Goal: Task Accomplishment & Management: Manage account settings

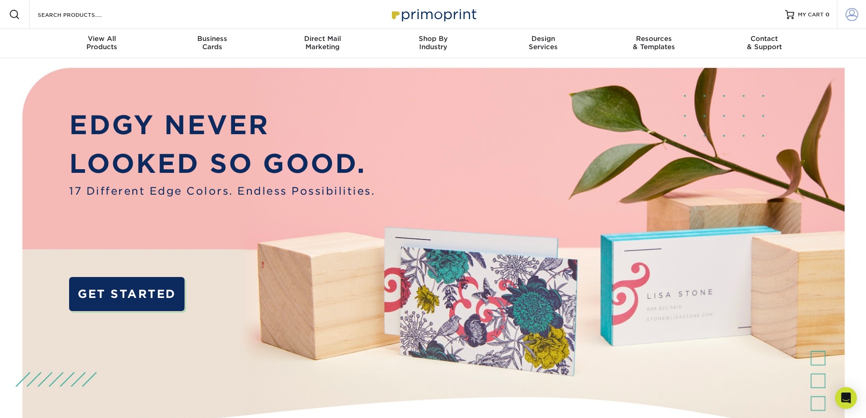
click at [852, 12] on span at bounding box center [851, 14] width 13 height 13
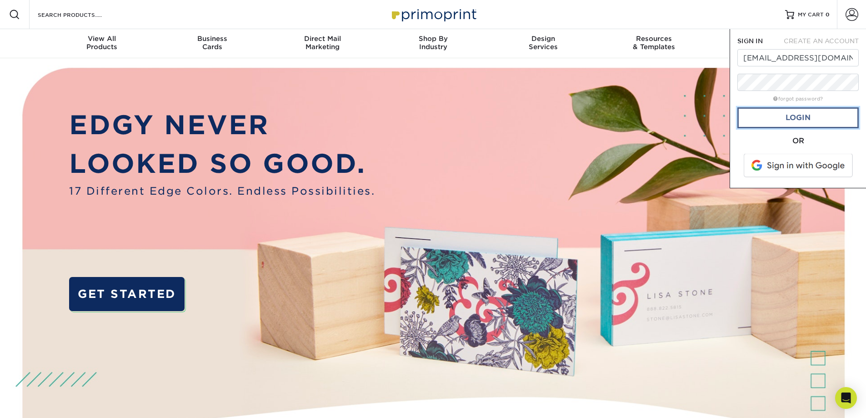
click at [775, 121] on link "Login" at bounding box center [797, 117] width 121 height 21
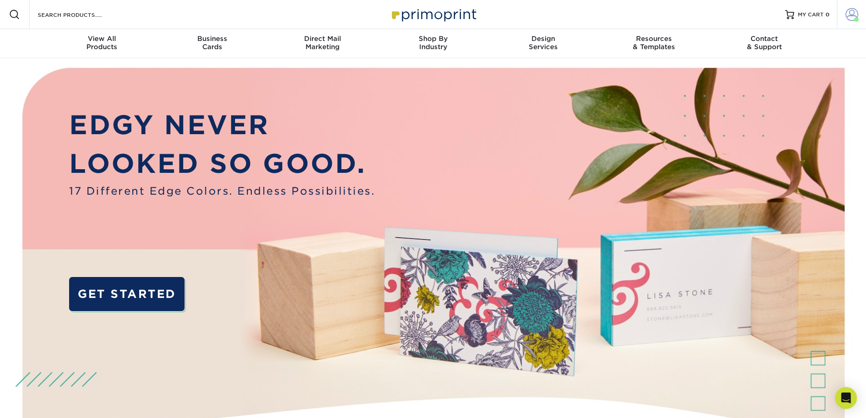
click at [852, 20] on span at bounding box center [851, 14] width 13 height 13
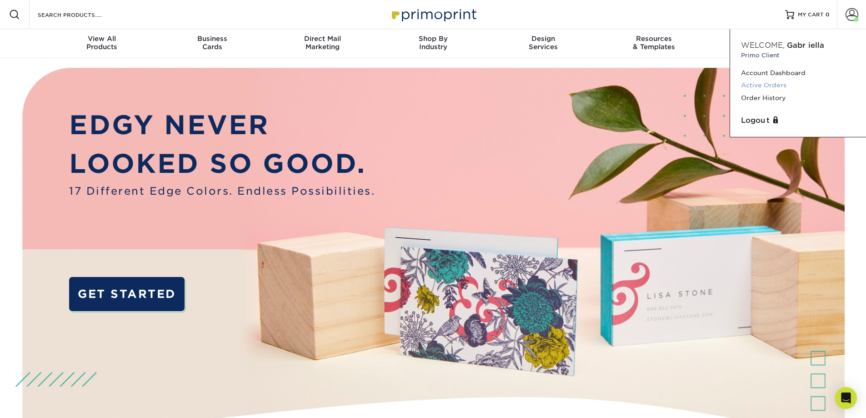
click at [771, 84] on link "Active Orders" at bounding box center [798, 85] width 114 height 12
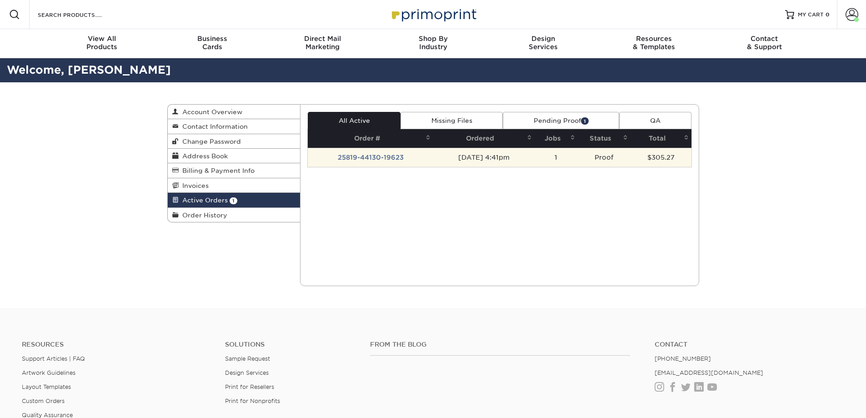
click at [386, 160] on td "25819-44130-19623" at bounding box center [370, 157] width 125 height 19
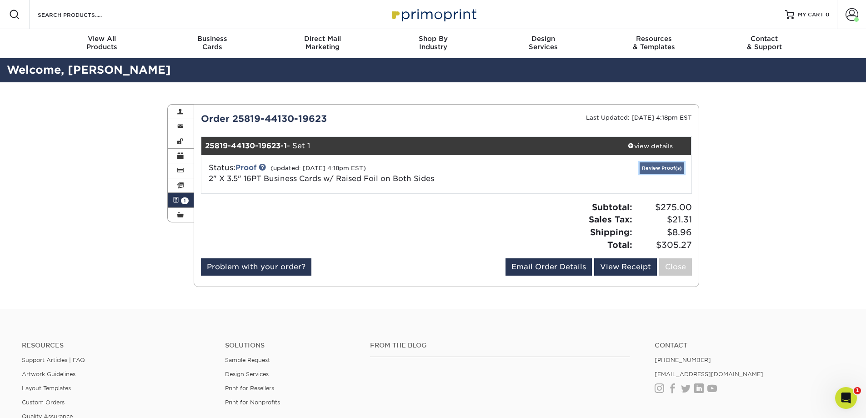
click at [652, 168] on link "Review Proof(s)" at bounding box center [661, 167] width 45 height 11
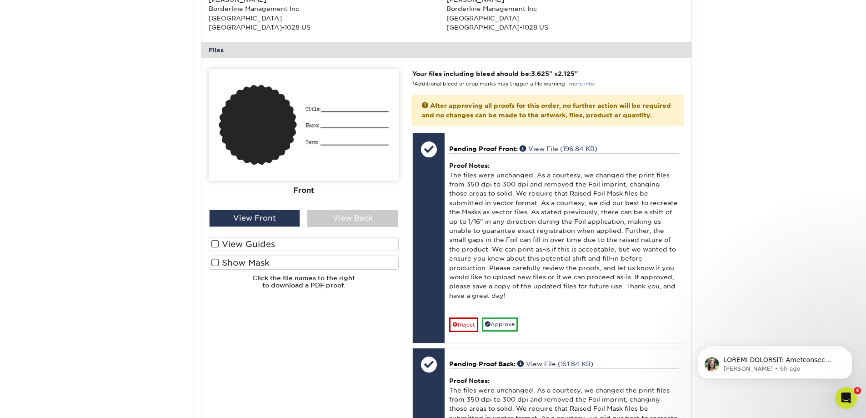
scroll to position [364, 0]
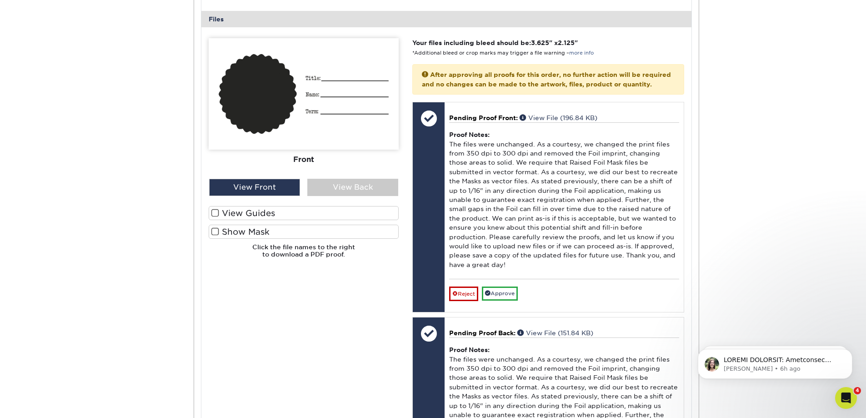
click at [215, 214] on span at bounding box center [215, 213] width 8 height 9
click at [0, 0] on input "View Guides" at bounding box center [0, 0] width 0 height 0
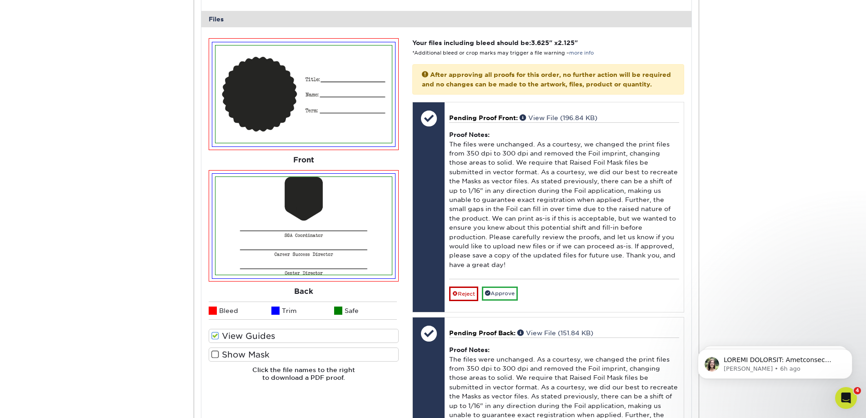
click at [215, 357] on span at bounding box center [215, 354] width 8 height 9
click at [0, 0] on input "Show Mask" at bounding box center [0, 0] width 0 height 0
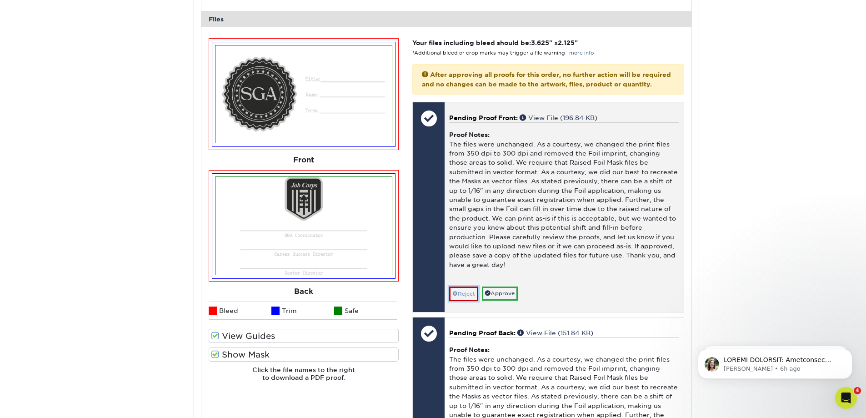
click at [457, 297] on span at bounding box center [454, 293] width 5 height 6
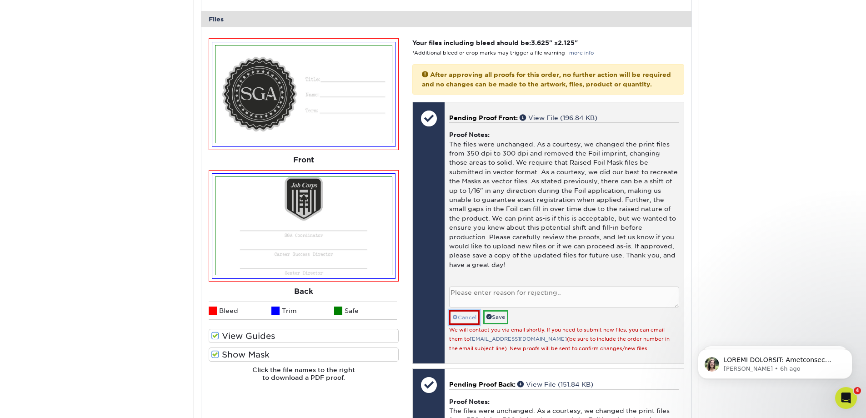
click at [457, 320] on span at bounding box center [454, 317] width 5 height 6
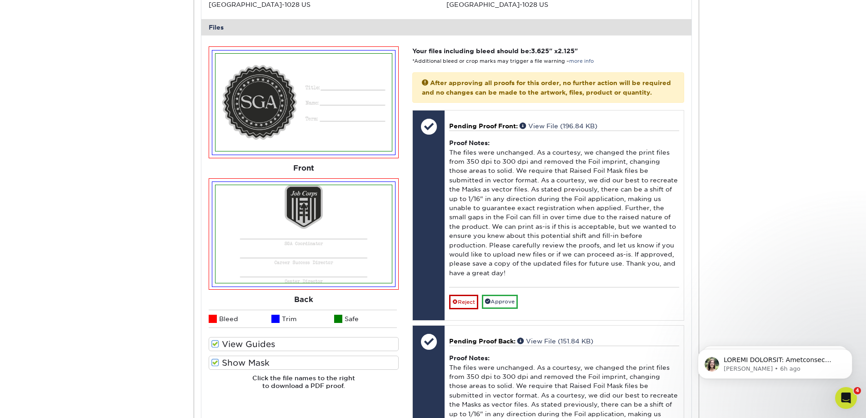
scroll to position [446, 0]
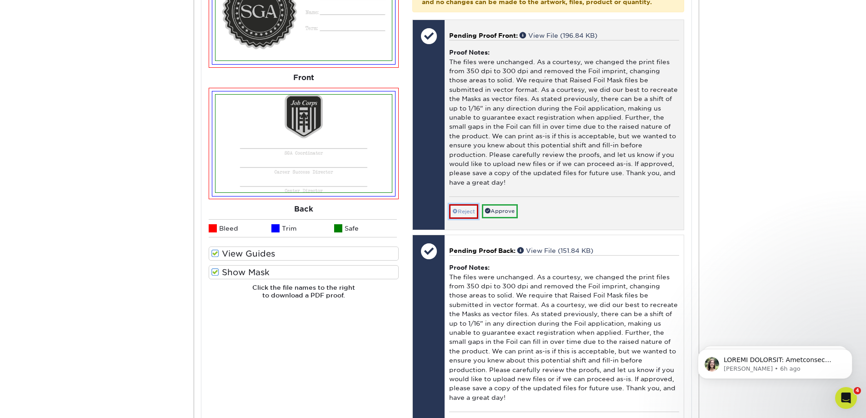
click at [461, 217] on link "Reject" at bounding box center [463, 211] width 29 height 15
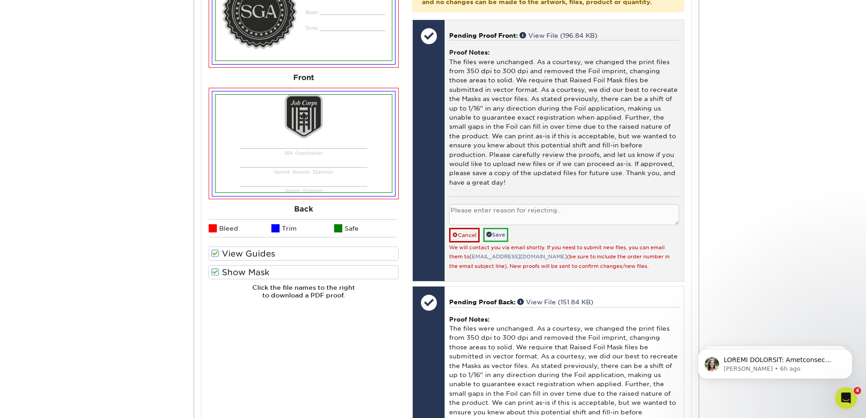
click at [464, 224] on textarea at bounding box center [563, 214] width 229 height 21
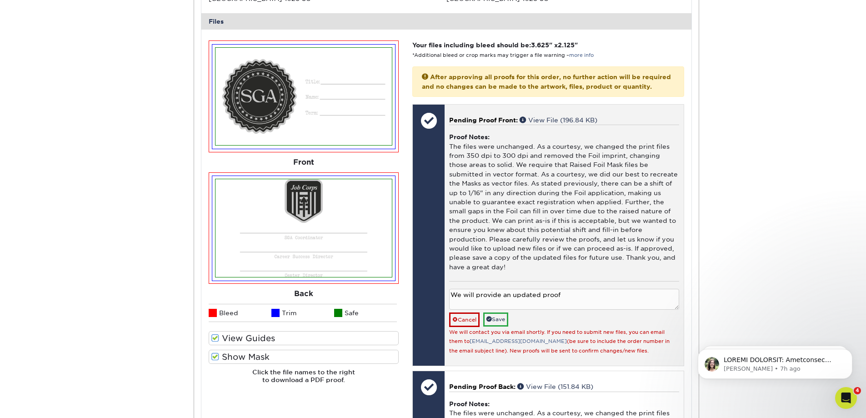
scroll to position [454, 0]
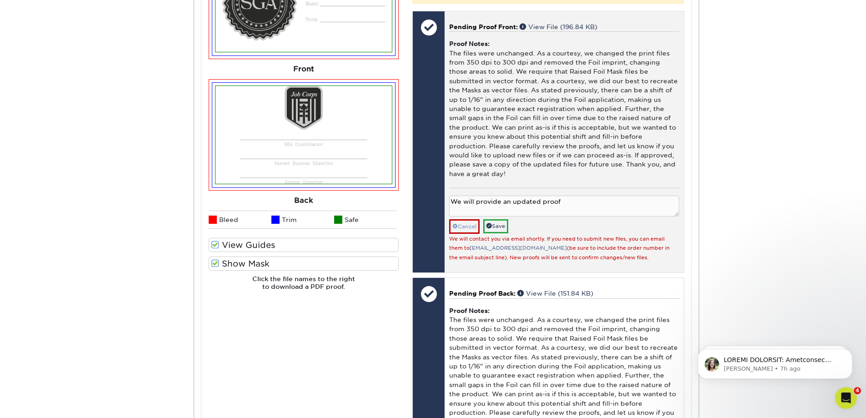
type textarea "We will provide an updated proof"
click at [462, 234] on link "Cancel" at bounding box center [464, 226] width 30 height 15
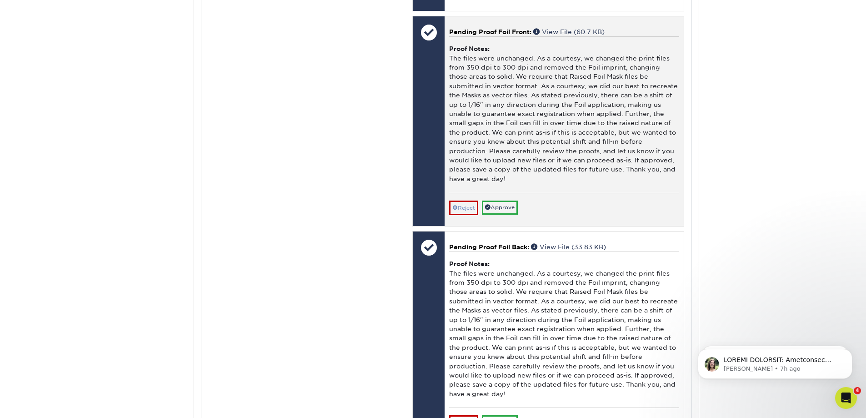
scroll to position [863, 0]
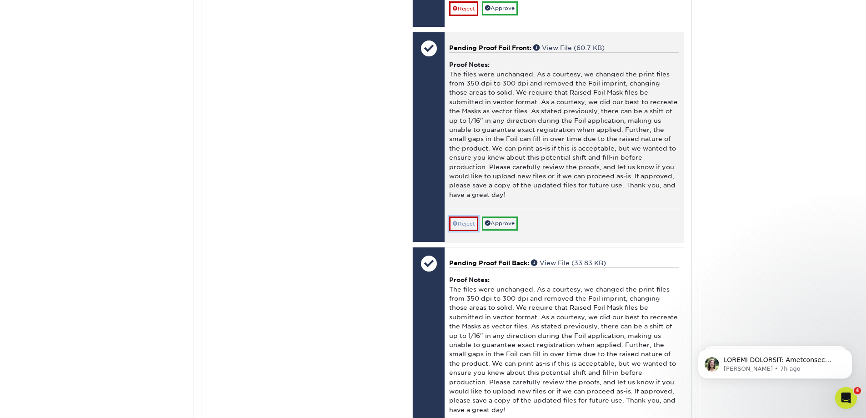
click at [457, 227] on span at bounding box center [454, 223] width 5 height 6
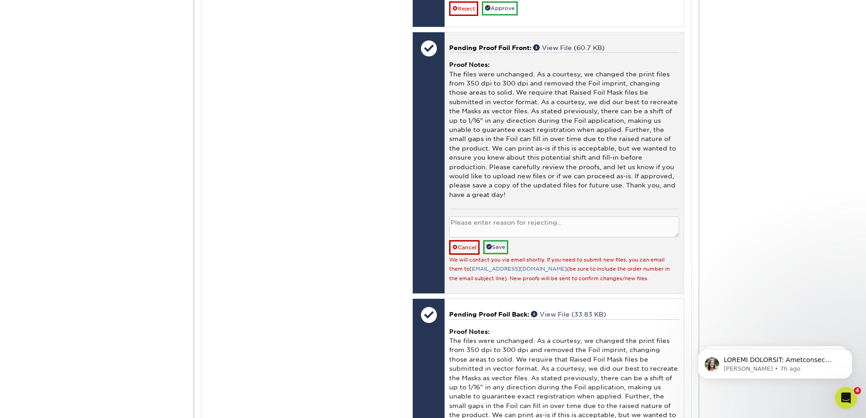
click at [458, 235] on textarea at bounding box center [563, 226] width 229 height 21
type textarea "Will upload a new file."
click at [495, 254] on link "Save" at bounding box center [495, 247] width 25 height 14
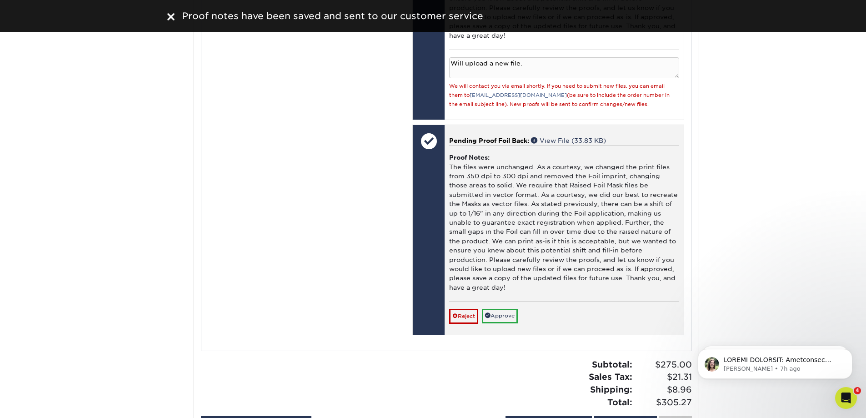
scroll to position [1045, 0]
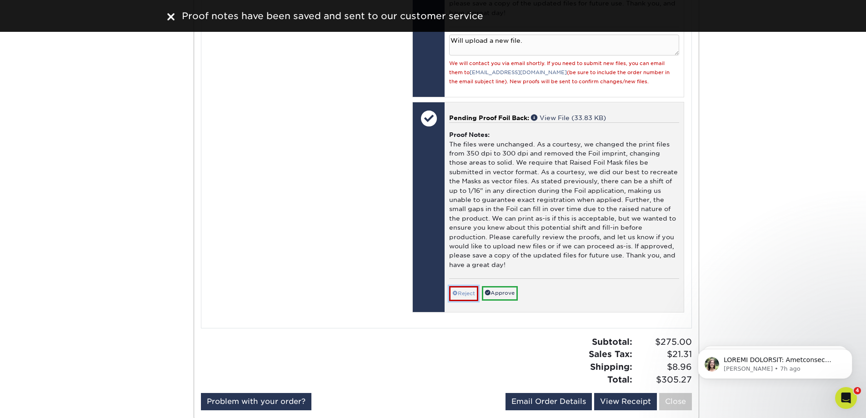
click at [464, 300] on link "Reject" at bounding box center [463, 293] width 29 height 15
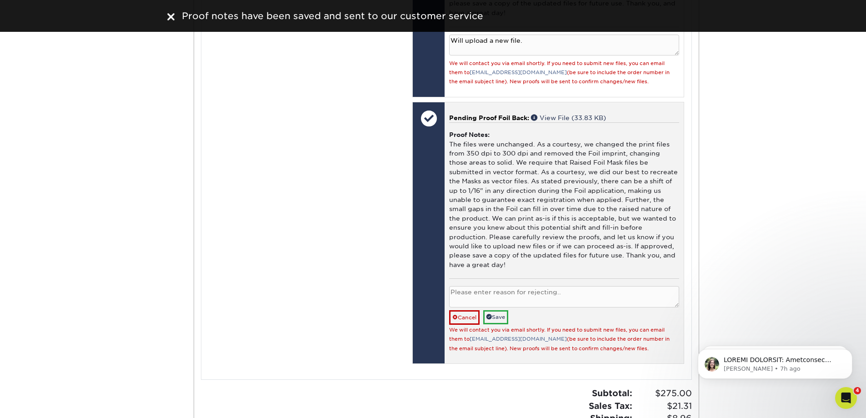
click at [479, 301] on textarea at bounding box center [563, 296] width 229 height 21
paste textarea "Will upload a new file."
type textarea "Will upload a new file."
click at [493, 324] on link "Save" at bounding box center [495, 317] width 25 height 14
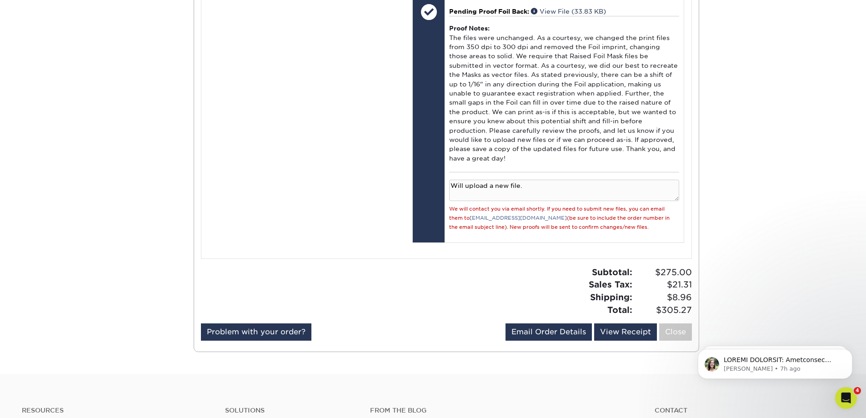
scroll to position [1136, 0]
